Goal: Transaction & Acquisition: Purchase product/service

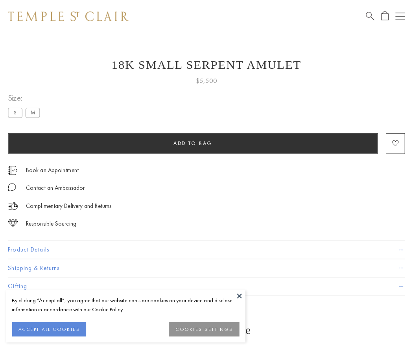
scroll to position [1, 0]
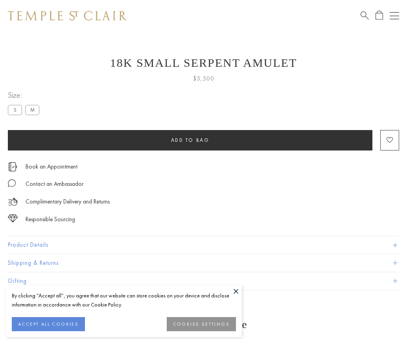
click at [190, 140] on span "Add to bag" at bounding box center [190, 140] width 39 height 7
